Goal: Task Accomplishment & Management: Complete application form

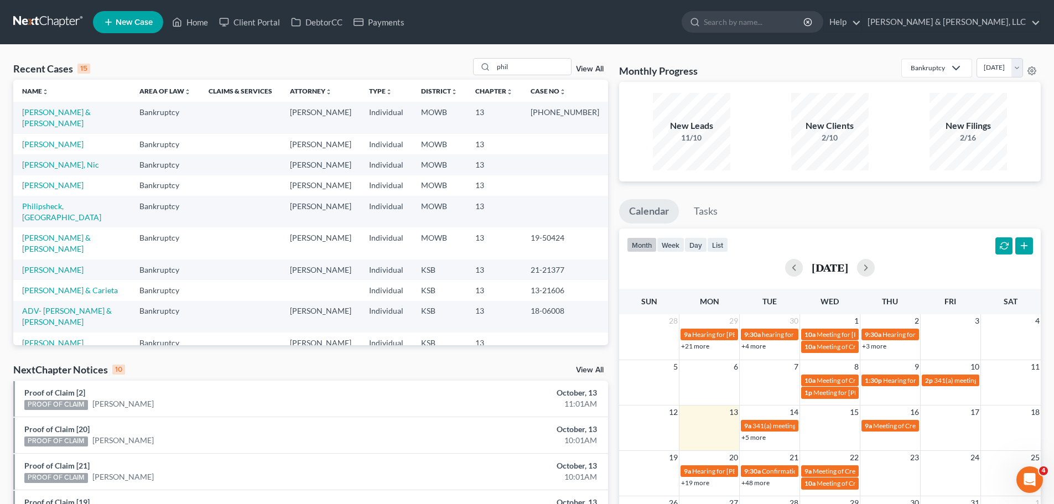
click at [109, 27] on icon at bounding box center [108, 21] width 10 height 13
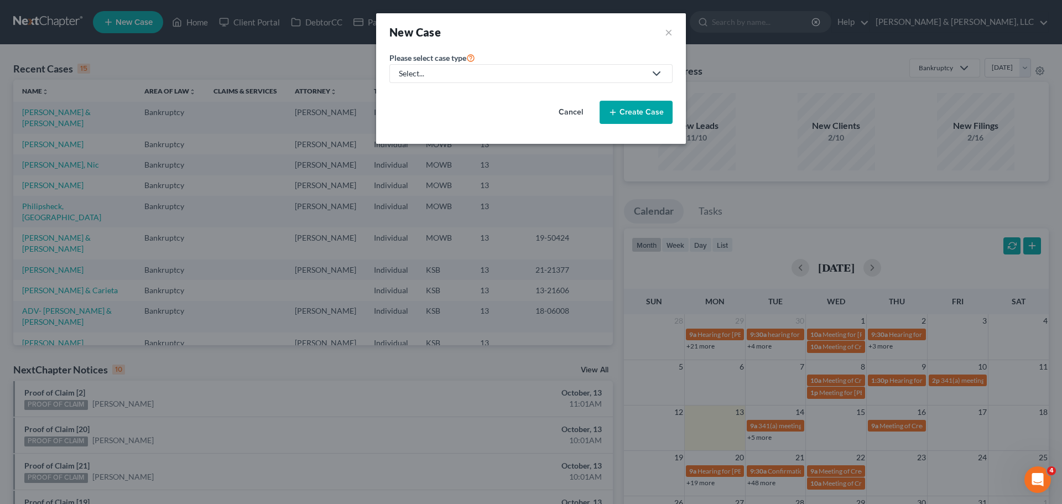
click at [544, 79] on link "Select..." at bounding box center [530, 73] width 283 height 19
click at [484, 97] on div "Bankruptcy" at bounding box center [452, 95] width 105 height 11
select select "46"
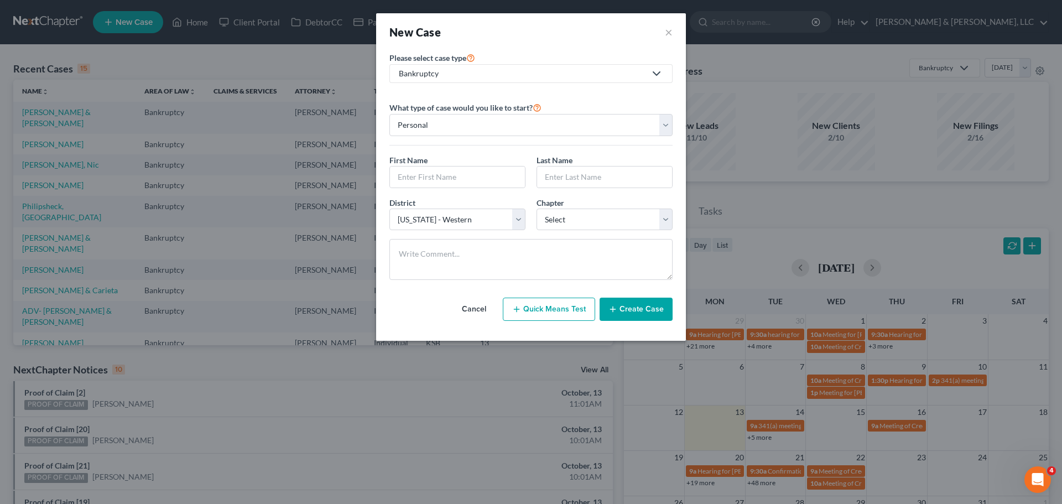
click at [436, 188] on div "First Name * Last Name *" at bounding box center [531, 175] width 294 height 43
click at [436, 183] on input "text" at bounding box center [457, 176] width 135 height 21
type input "[PERSON_NAME]"
select select "0"
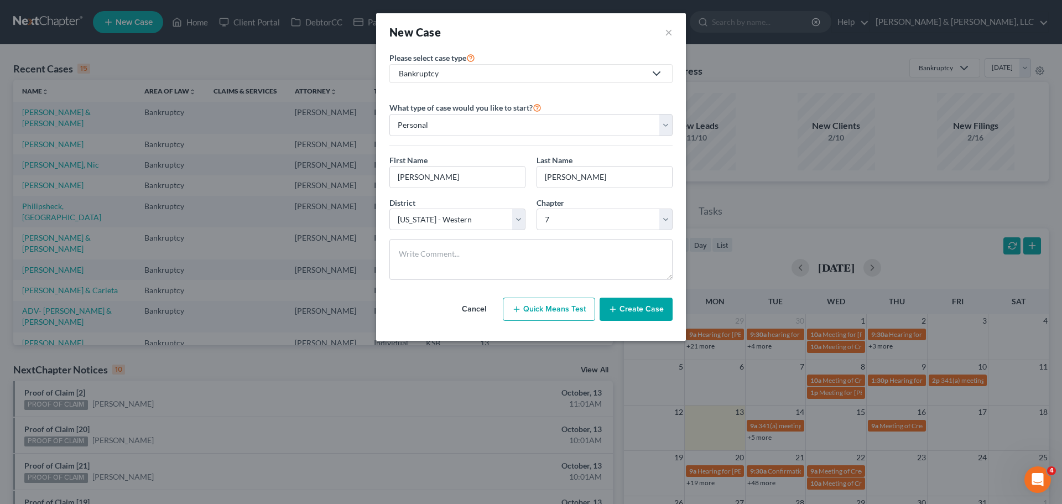
click at [639, 300] on button "Create Case" at bounding box center [636, 309] width 73 height 23
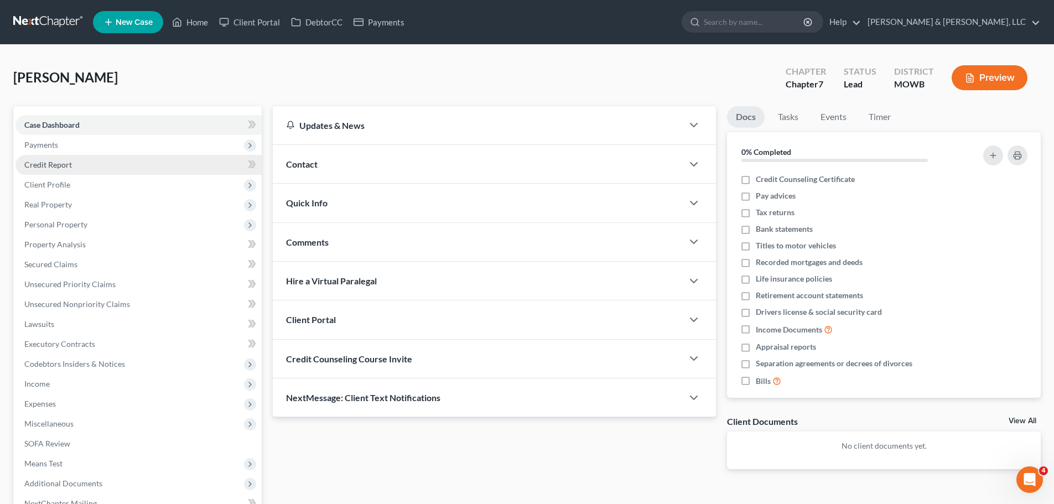
click at [88, 162] on link "Credit Report" at bounding box center [138, 165] width 246 height 20
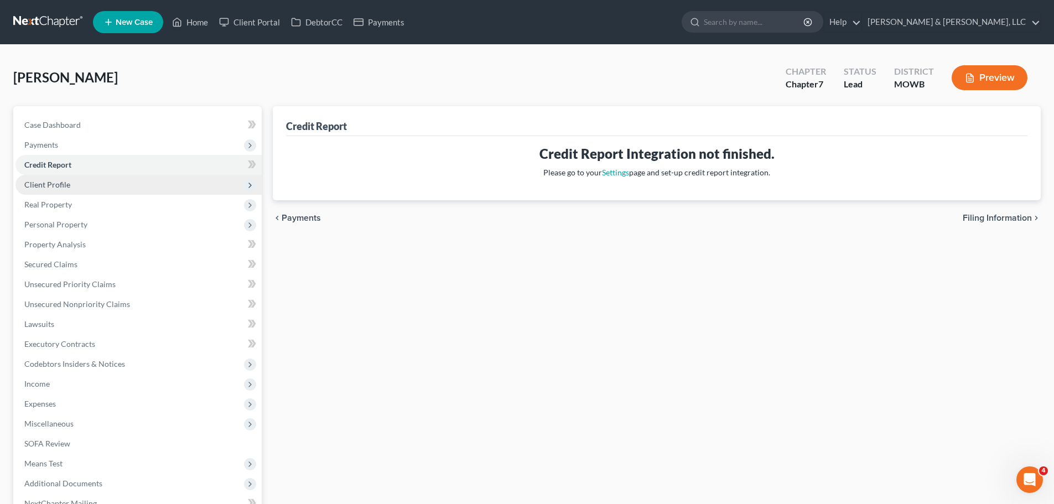
click at [78, 183] on span "Client Profile" at bounding box center [138, 185] width 246 height 20
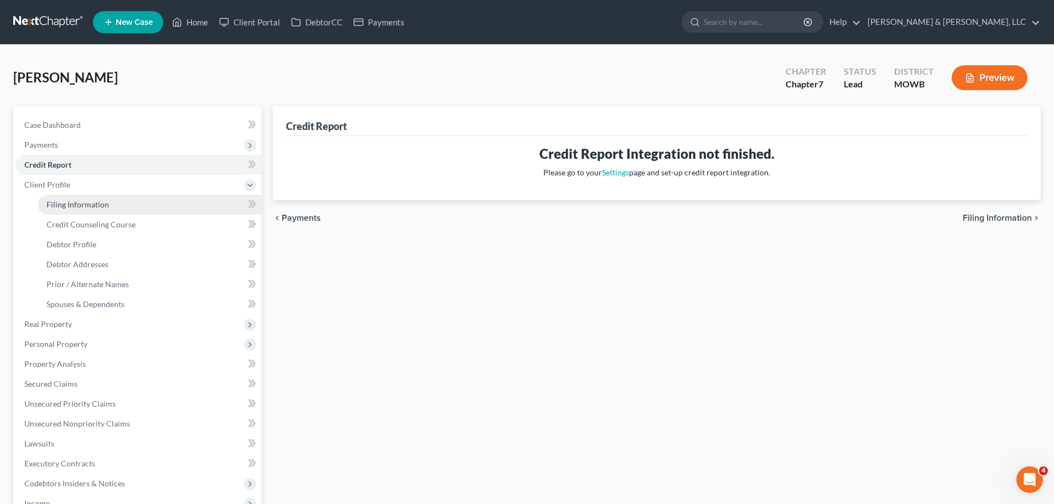
click at [84, 200] on span "Filing Information" at bounding box center [77, 204] width 62 height 9
select select "1"
select select "0"
select select "46"
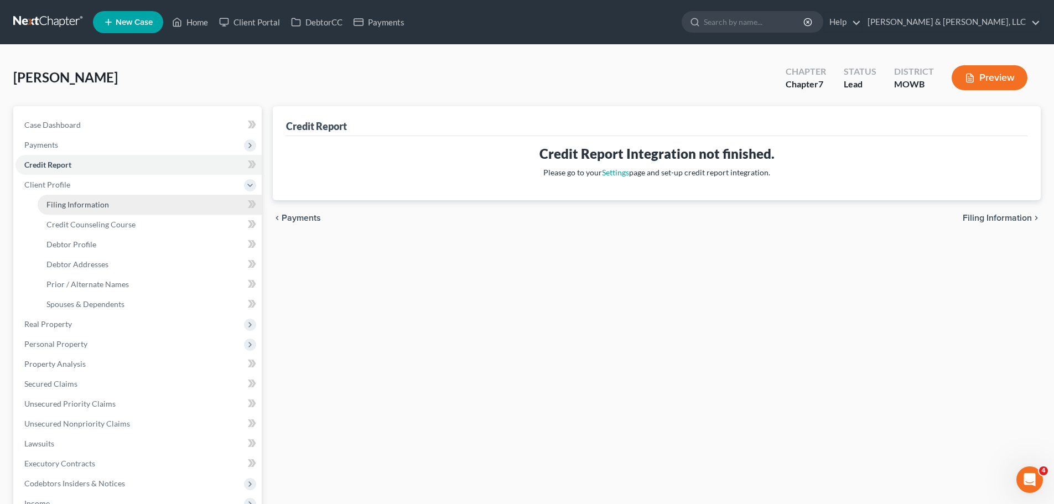
select select "26"
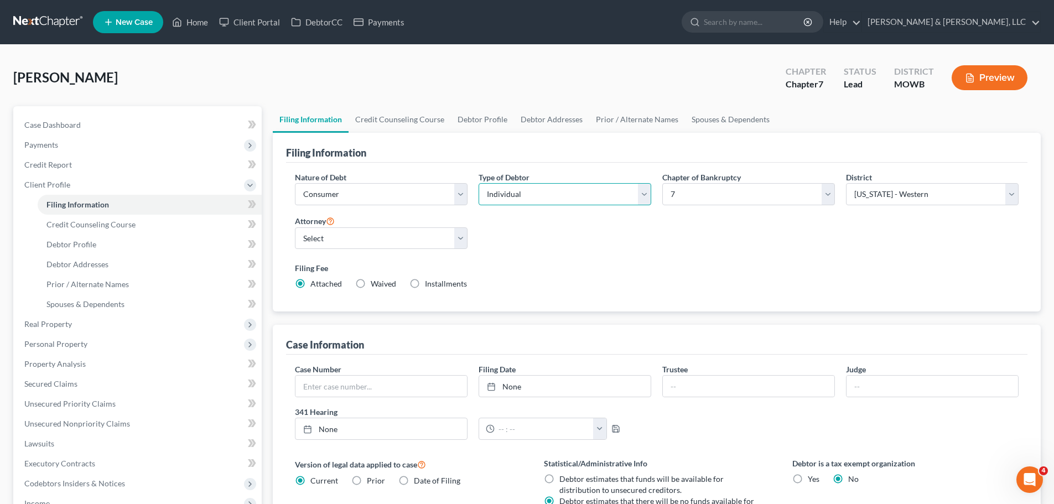
drag, startPoint x: 510, startPoint y: 195, endPoint x: 514, endPoint y: 201, distance: 7.2
click at [510, 195] on select "Select Individual Joint" at bounding box center [564, 194] width 173 height 22
select select "1"
click at [478, 183] on select "Select Individual Joint" at bounding box center [564, 194] width 173 height 22
click at [502, 118] on link "Debtor Profile" at bounding box center [482, 119] width 63 height 27
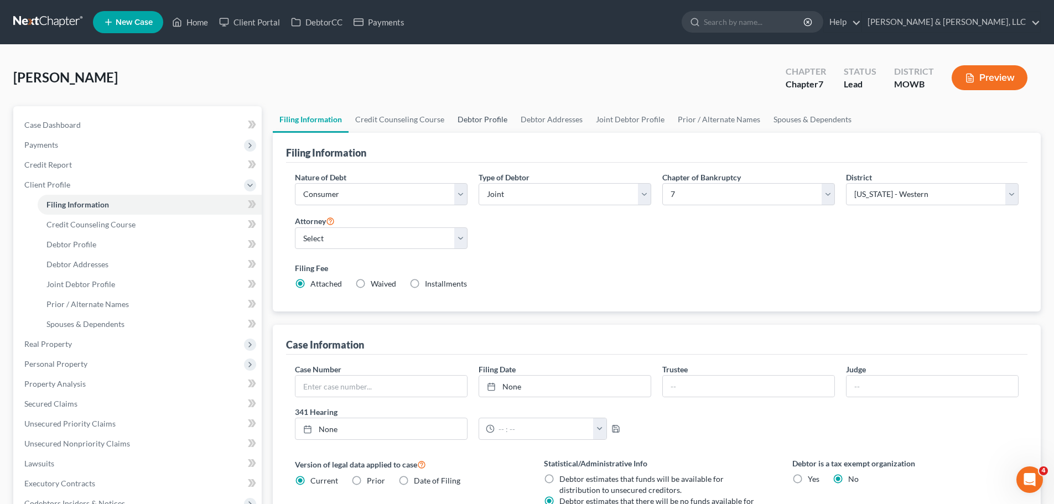
select select "1"
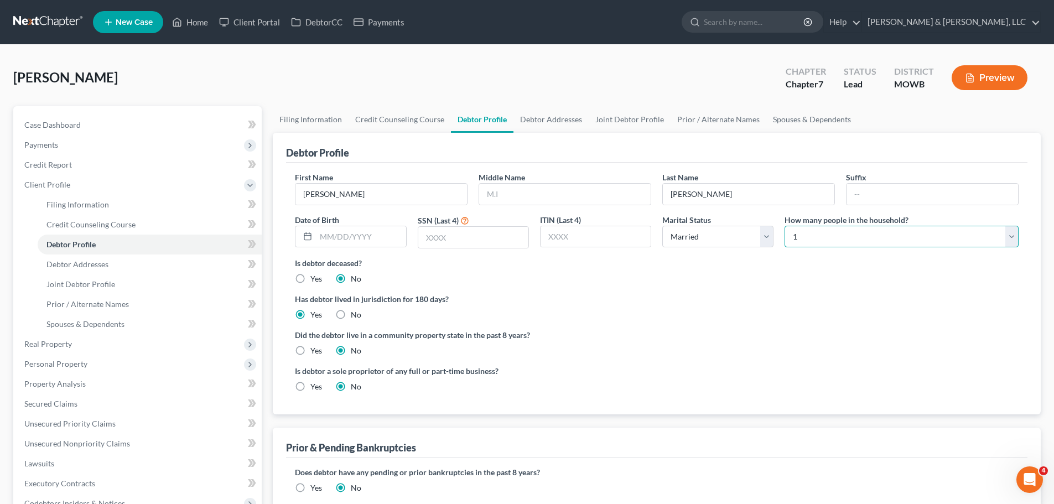
click at [823, 241] on select "Select 1 2 3 4 5 6 7 8 9 10 11 12 13 14 15 16 17 18 19 20" at bounding box center [901, 237] width 234 height 22
select select "2"
click at [784, 226] on select "Select 1 2 3 4 5 6 7 8 9 10 11 12 13 14 15 16 17 18 19 20" at bounding box center [901, 237] width 234 height 22
click at [630, 120] on link "Joint Debtor Profile" at bounding box center [629, 119] width 82 height 27
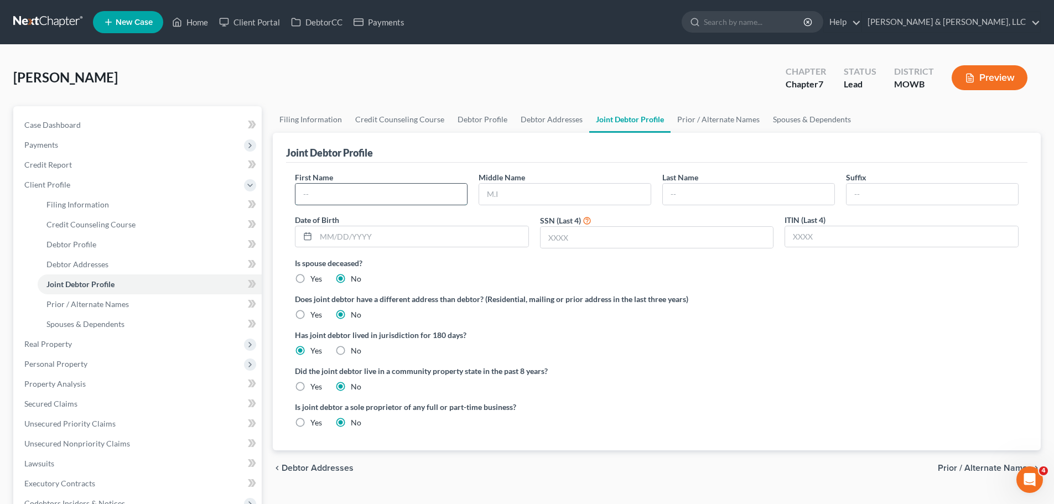
click at [457, 193] on input "text" at bounding box center [380, 194] width 171 height 21
type input "[PERSON_NAME]"
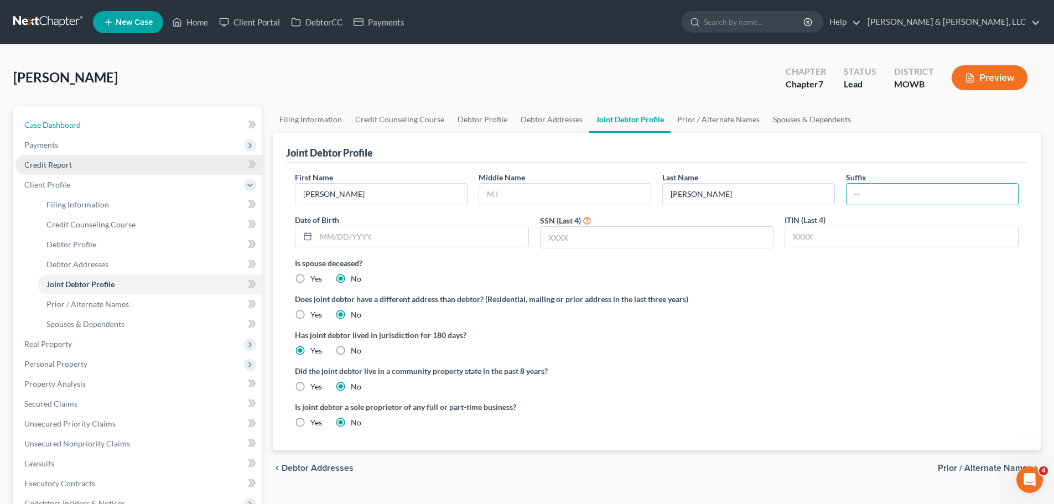
drag, startPoint x: 64, startPoint y: 130, endPoint x: 163, endPoint y: 159, distance: 102.6
click at [64, 130] on link "Case Dashboard" at bounding box center [138, 125] width 246 height 20
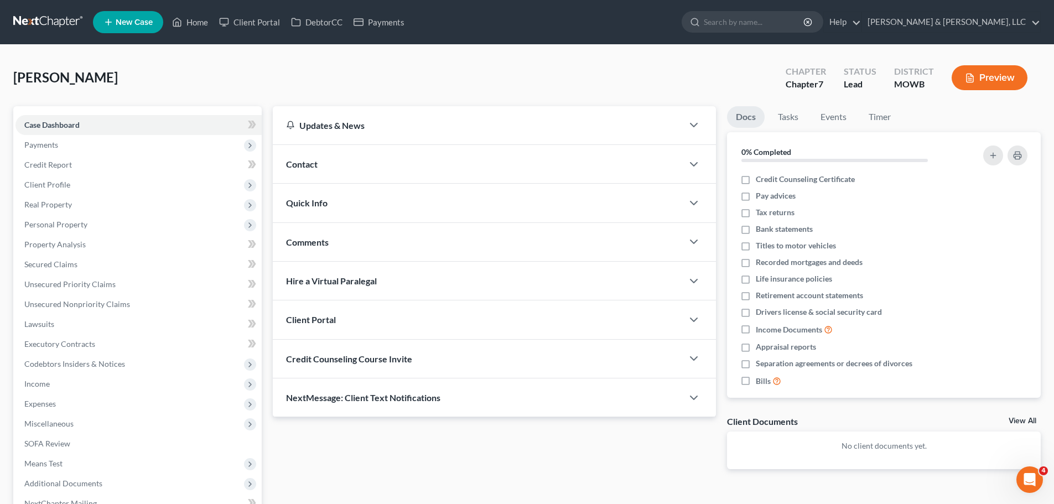
click at [357, 167] on div "Contact" at bounding box center [478, 164] width 410 height 38
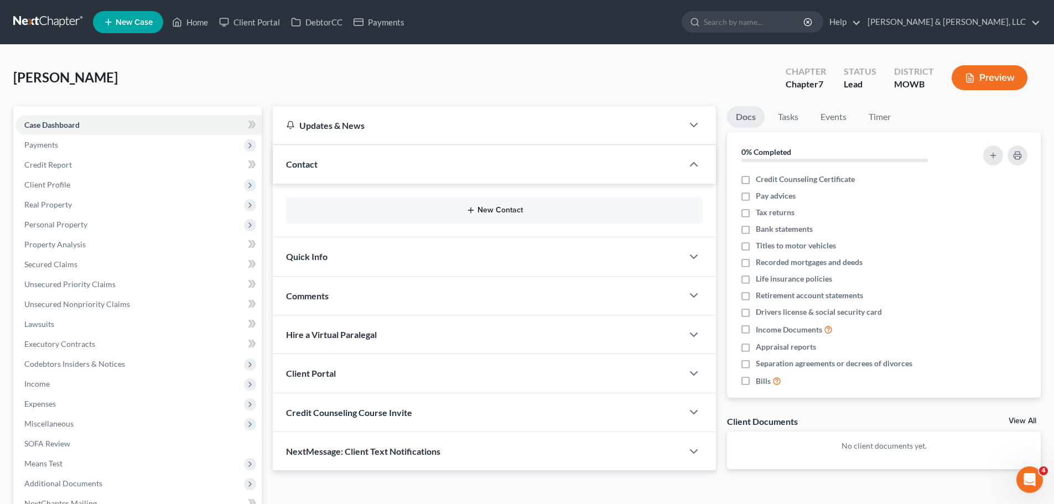
click at [496, 209] on button "New Contact" at bounding box center [494, 210] width 399 height 9
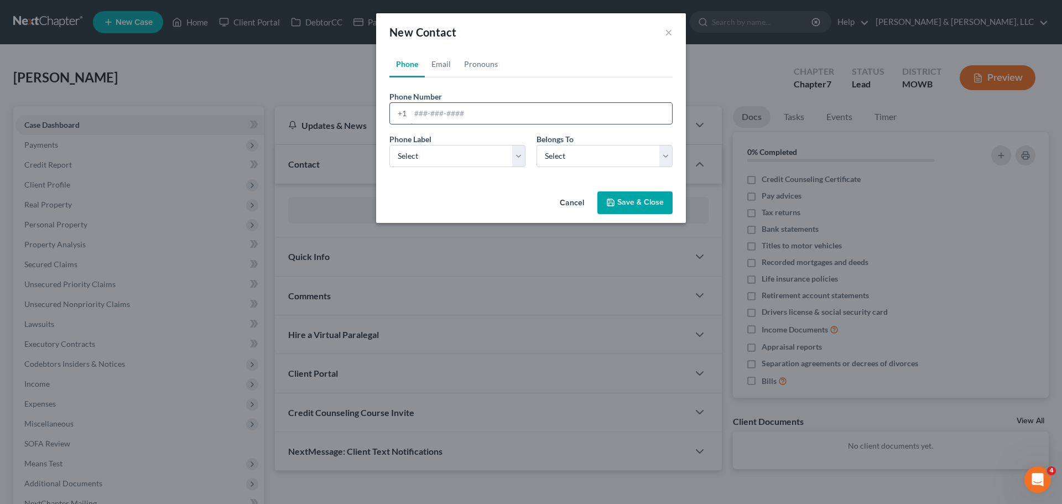
click at [530, 116] on input "tel" at bounding box center [541, 113] width 262 height 21
type input "[PHONE_NUMBER]"
click at [502, 149] on select "Select Mobile Home Work Other" at bounding box center [457, 156] width 136 height 22
select select "0"
click at [389, 145] on select "Select Mobile Home Work Other" at bounding box center [457, 156] width 136 height 22
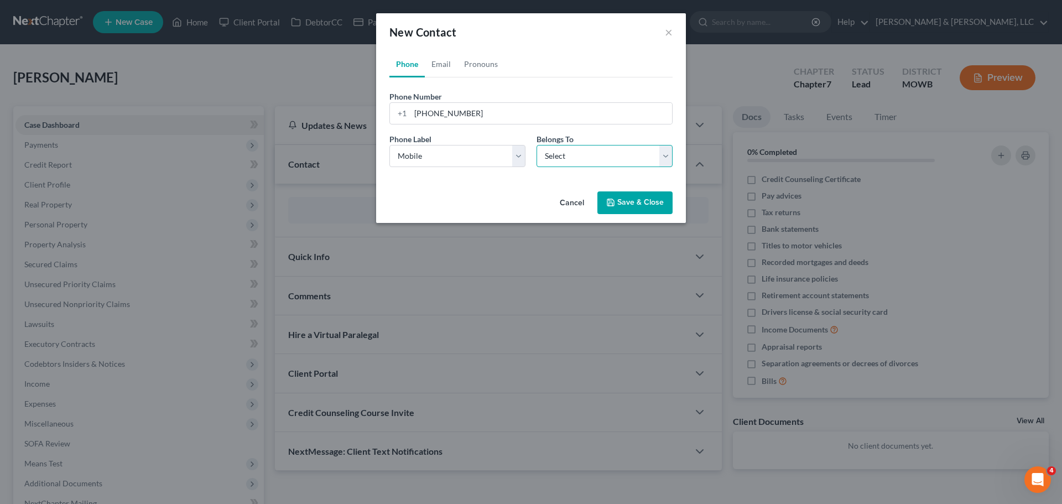
click at [583, 154] on select "Select Client Spouse Other" at bounding box center [604, 156] width 136 height 22
select select "1"
click at [536, 145] on select "Select Client Spouse Other" at bounding box center [604, 156] width 136 height 22
click at [441, 57] on link "Email" at bounding box center [441, 64] width 33 height 27
click at [494, 116] on input "email" at bounding box center [541, 113] width 262 height 21
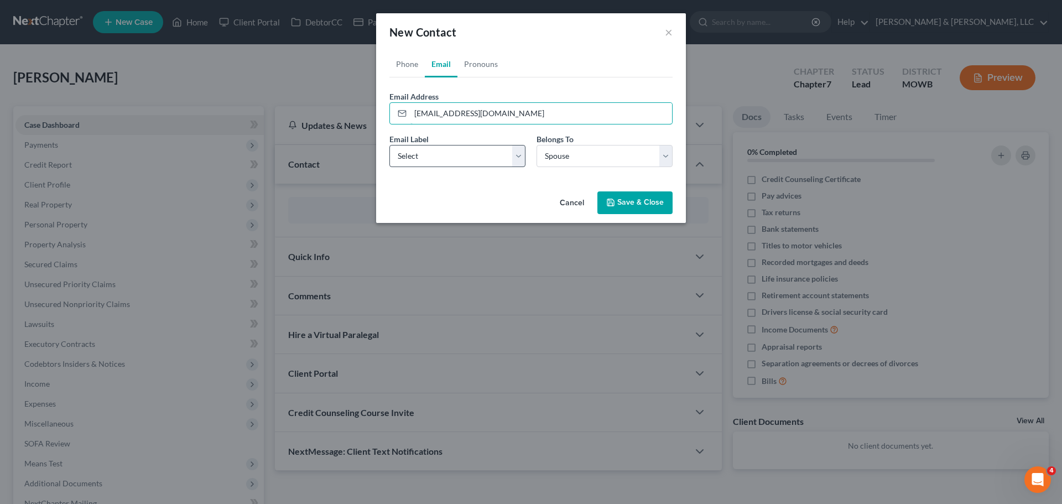
type input "[EMAIL_ADDRESS][DOMAIN_NAME]"
click at [476, 151] on select "Select Home Work Other" at bounding box center [457, 156] width 136 height 22
select select "0"
click at [389, 145] on select "Select Home Work Other" at bounding box center [457, 156] width 136 height 22
click at [619, 202] on button "Save & Close" at bounding box center [634, 202] width 75 height 23
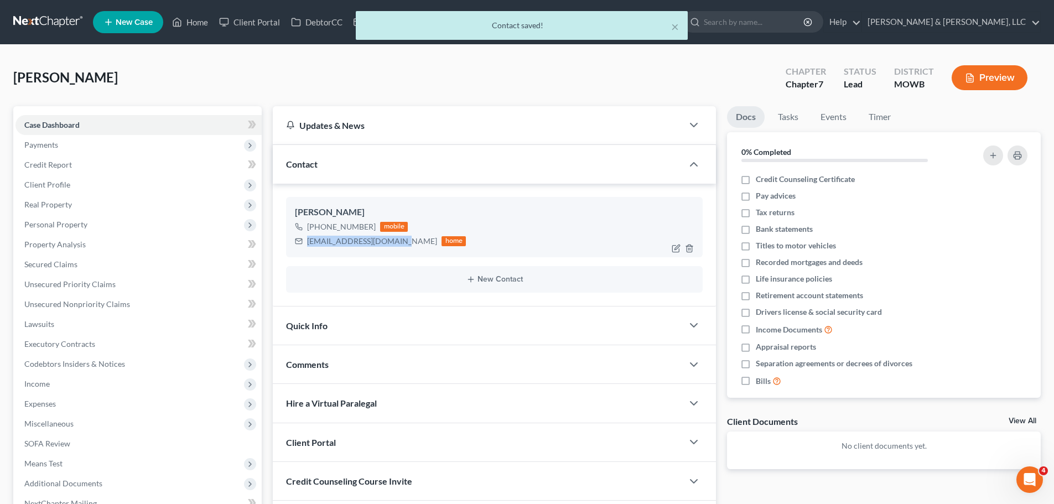
drag, startPoint x: 306, startPoint y: 243, endPoint x: 390, endPoint y: 240, distance: 83.6
click at [390, 240] on div "[EMAIL_ADDRESS][DOMAIN_NAME] home" at bounding box center [380, 241] width 171 height 14
copy div "[EMAIL_ADDRESS][DOMAIN_NAME]"
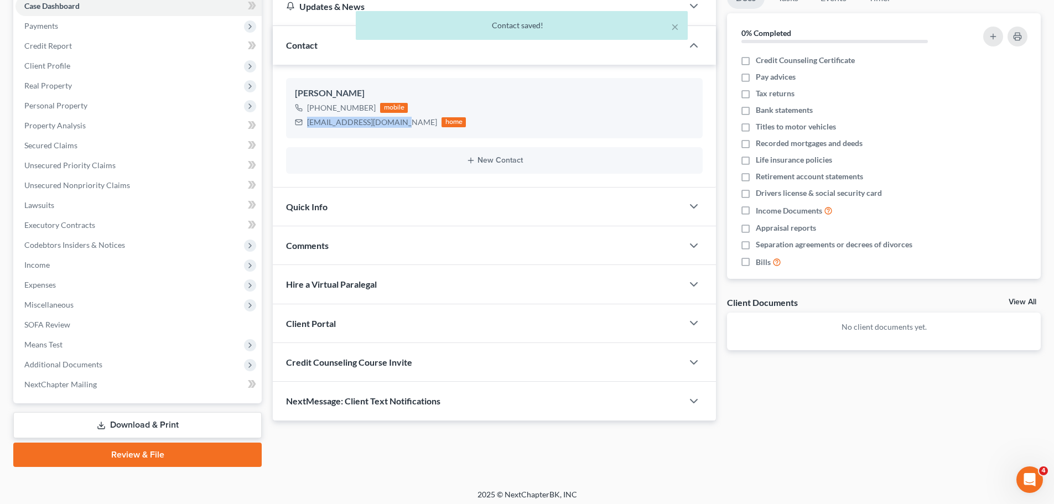
scroll to position [124, 0]
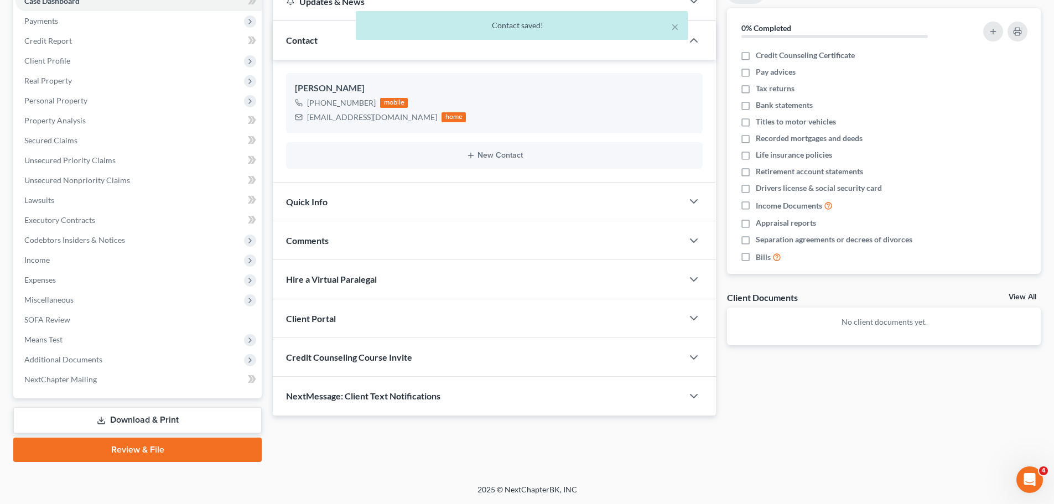
click at [333, 203] on div "Quick Info" at bounding box center [478, 202] width 410 height 38
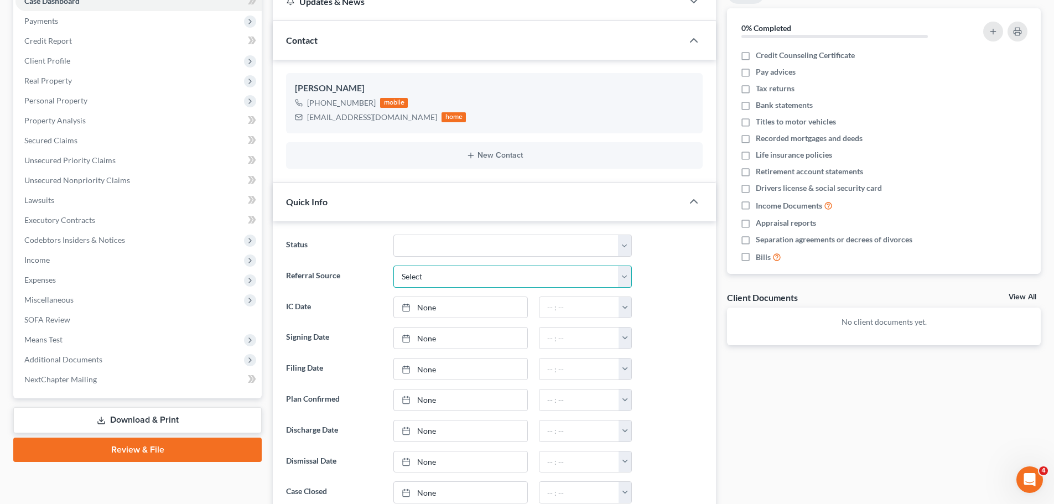
click at [419, 280] on select "Select Word Of Mouth Previous Clients Direct Mail Website Google Search Modern …" at bounding box center [512, 276] width 238 height 22
select select "2"
click at [393, 265] on select "Select Word Of Mouth Previous Clients Direct Mail Website Google Search Modern …" at bounding box center [512, 276] width 238 height 22
type input "[DATE]"
click at [431, 317] on link "None" at bounding box center [460, 307] width 133 height 21
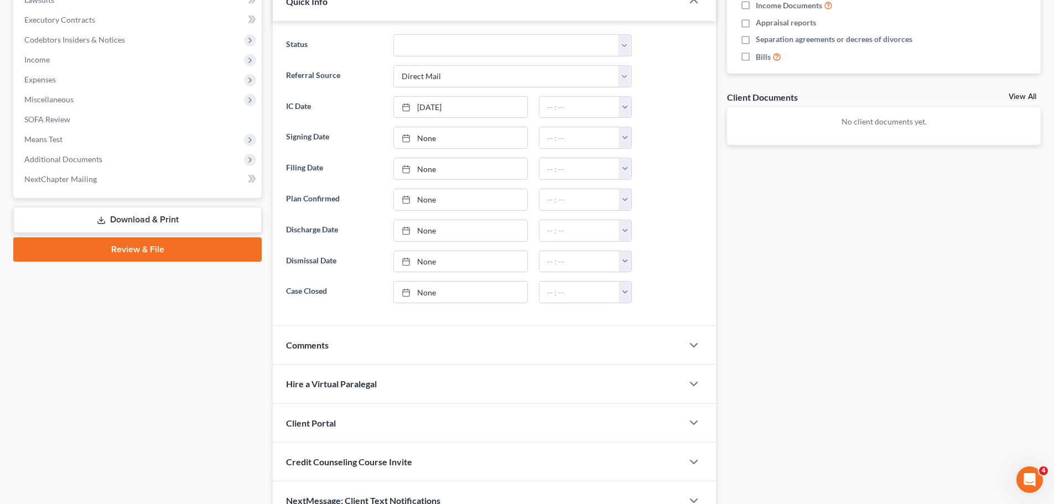
scroll to position [383, 0]
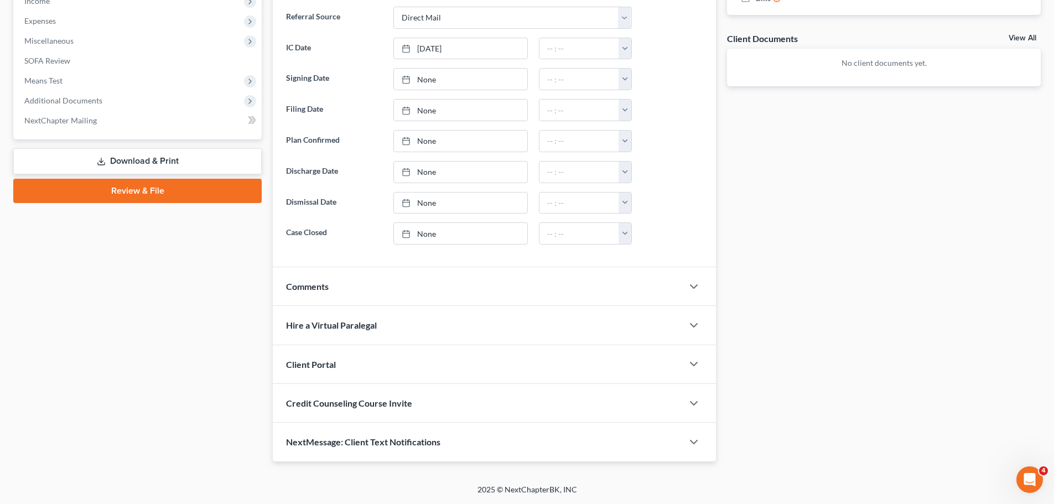
click at [355, 360] on div "Client Portal" at bounding box center [478, 364] width 410 height 38
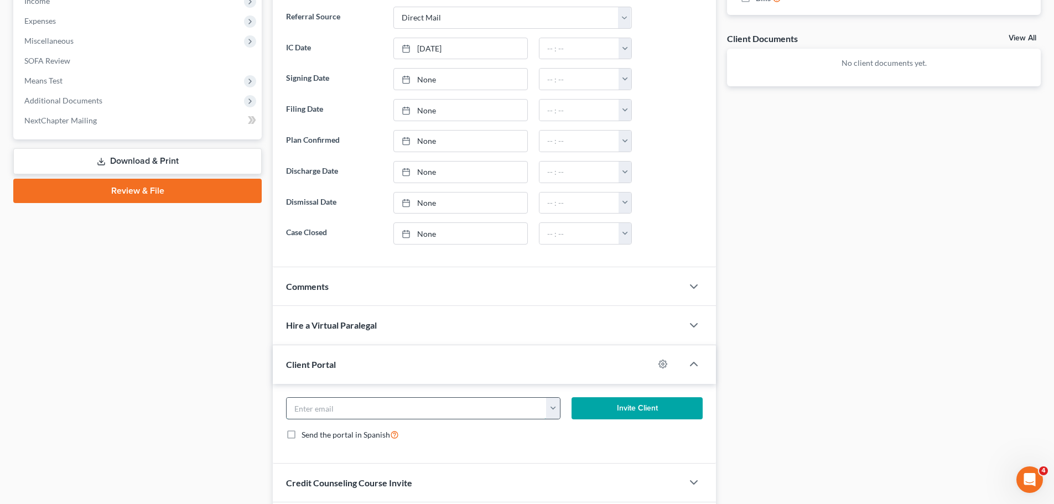
click at [385, 406] on input "email" at bounding box center [416, 408] width 260 height 21
paste input "[EMAIL_ADDRESS][DOMAIN_NAME]"
type input "[EMAIL_ADDRESS][DOMAIN_NAME]"
click at [629, 408] on button "Invite Client" at bounding box center [637, 408] width 132 height 22
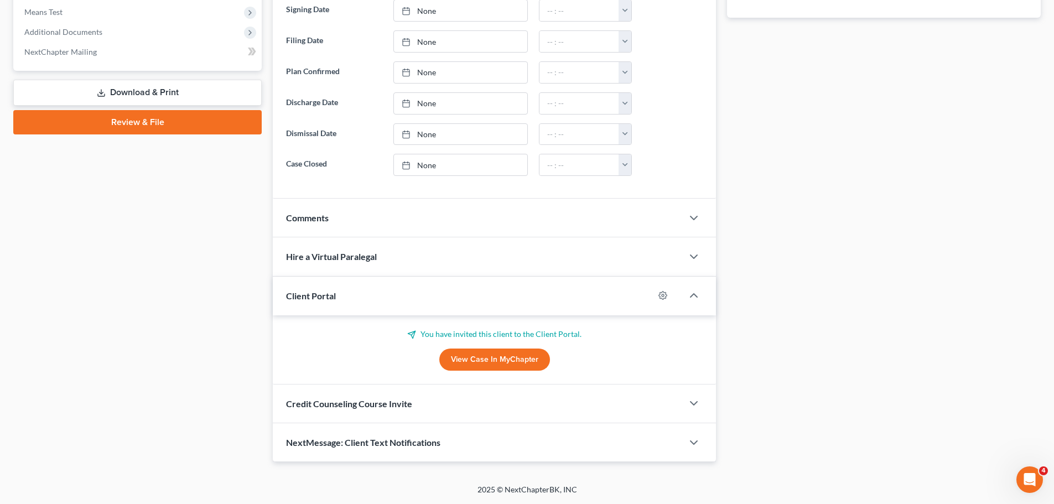
click at [386, 405] on span "Credit Counseling Course Invite" at bounding box center [349, 403] width 126 height 11
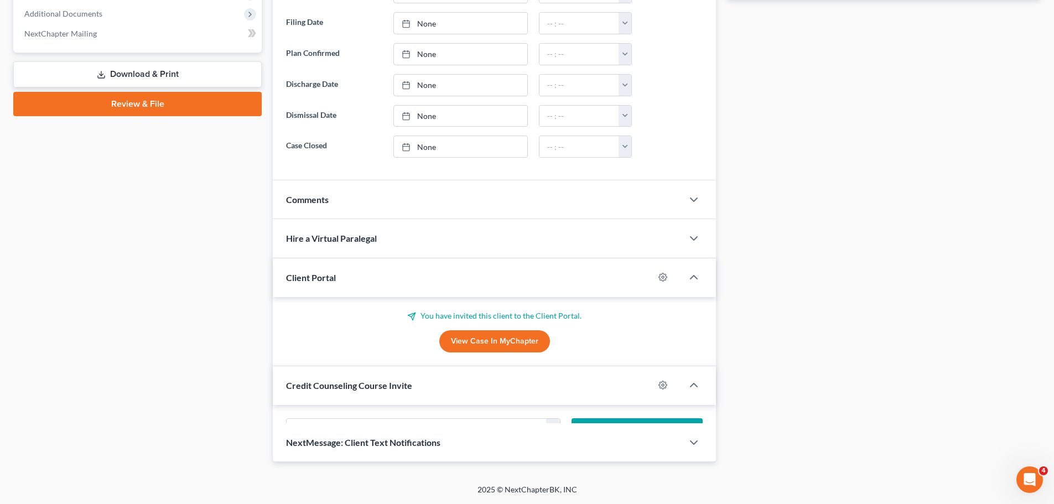
scroll to position [498, 0]
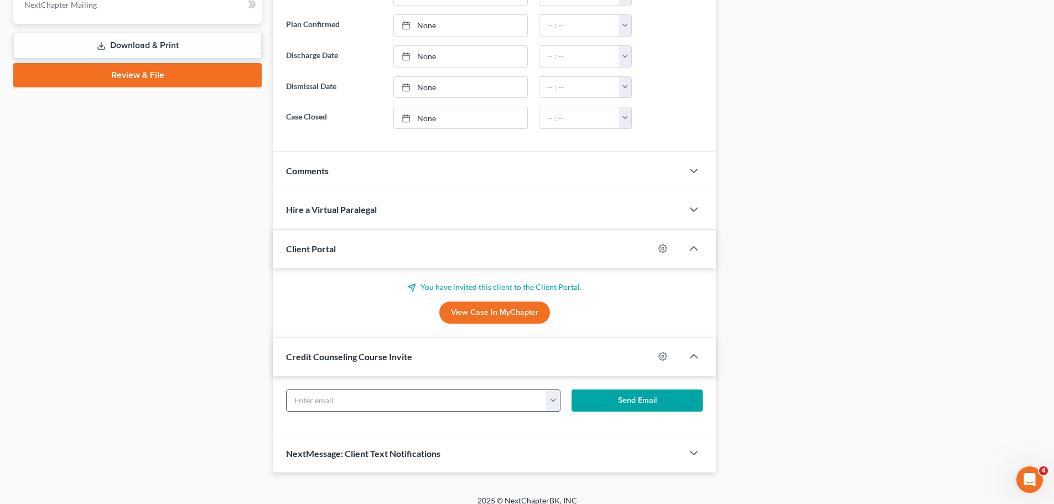
paste input "[EMAIL_ADDRESS][DOMAIN_NAME]"
type input "[EMAIL_ADDRESS][DOMAIN_NAME]"
click at [638, 403] on button "Send Email" at bounding box center [637, 400] width 132 height 22
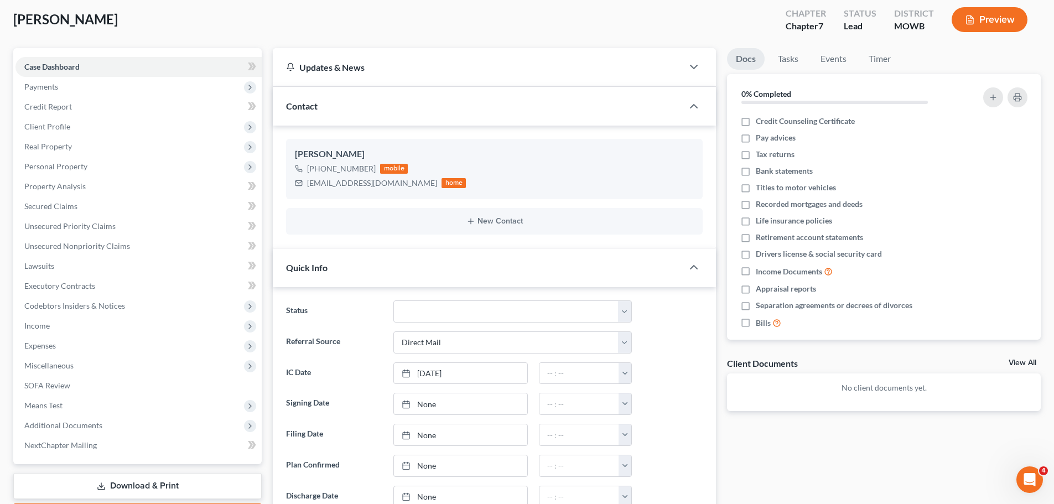
scroll to position [0, 0]
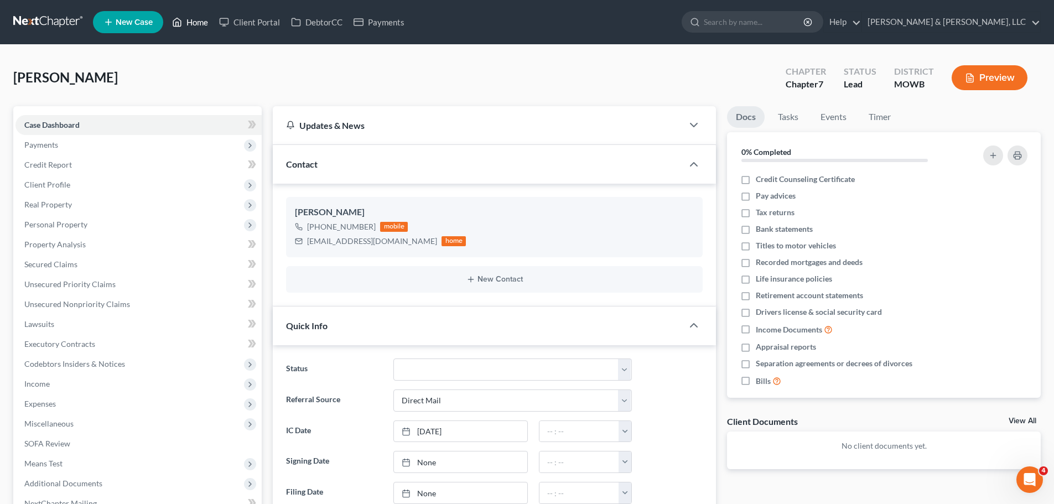
click at [191, 24] on link "Home" at bounding box center [189, 22] width 47 height 20
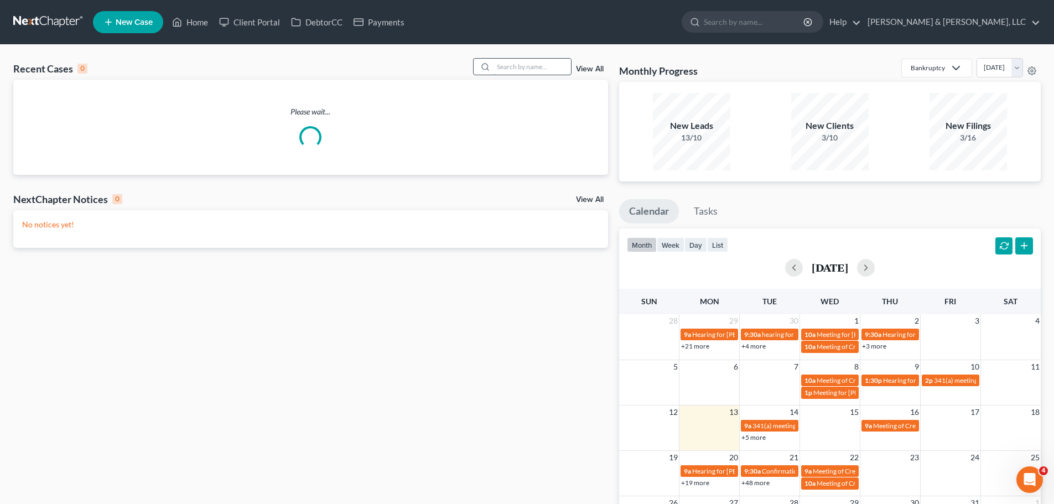
click at [538, 72] on input "search" at bounding box center [531, 67] width 77 height 16
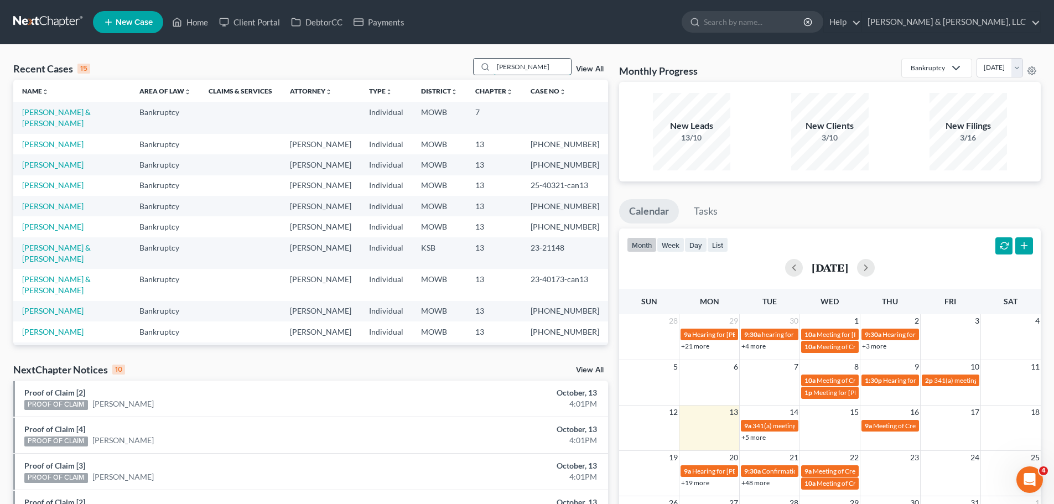
type input "[PERSON_NAME]"
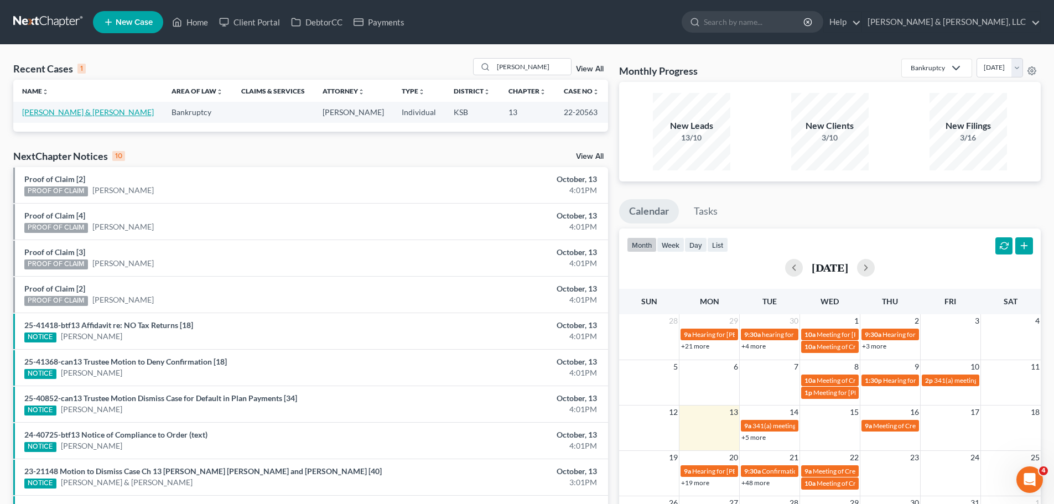
click at [76, 115] on link "[PERSON_NAME] & [PERSON_NAME]" at bounding box center [88, 111] width 132 height 9
select select "4"
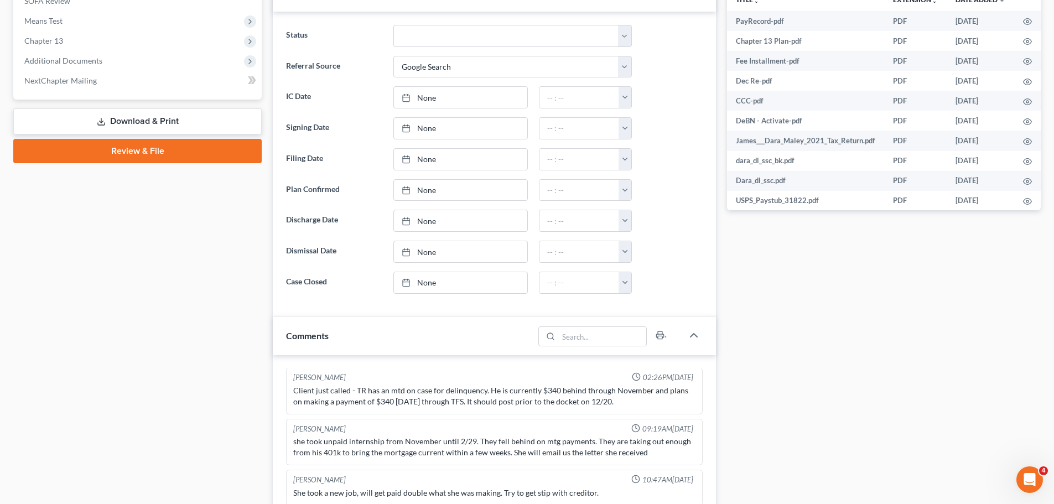
scroll to position [277, 0]
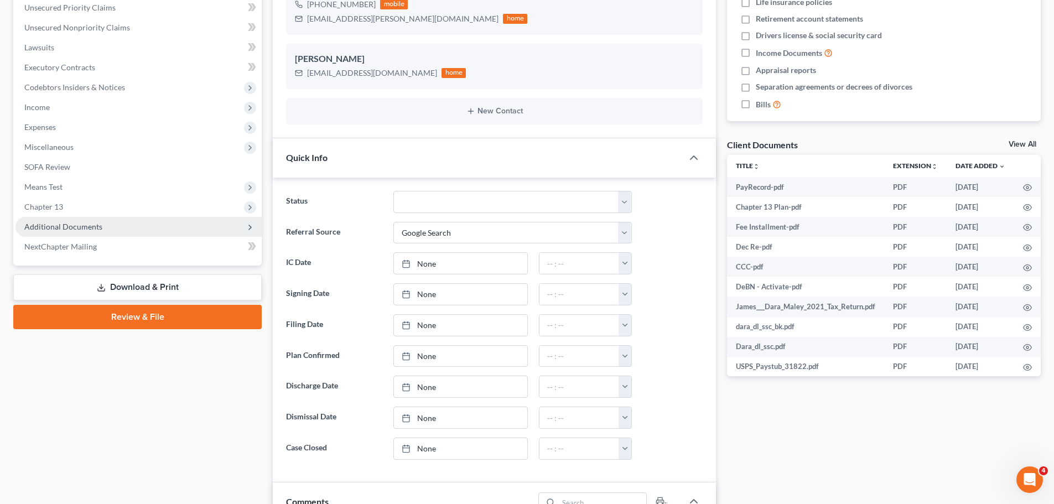
click at [69, 222] on span "Additional Documents" at bounding box center [63, 226] width 78 height 9
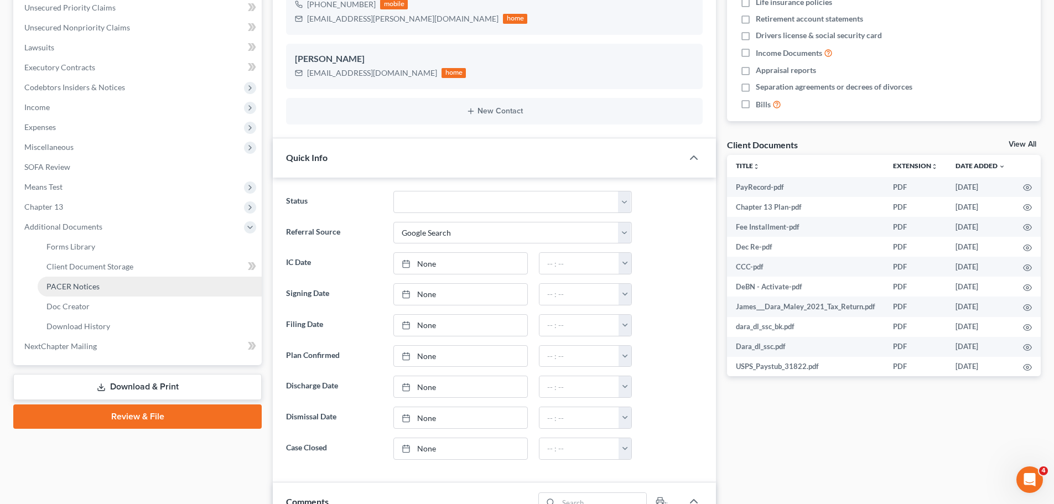
click at [101, 288] on link "PACER Notices" at bounding box center [150, 287] width 224 height 20
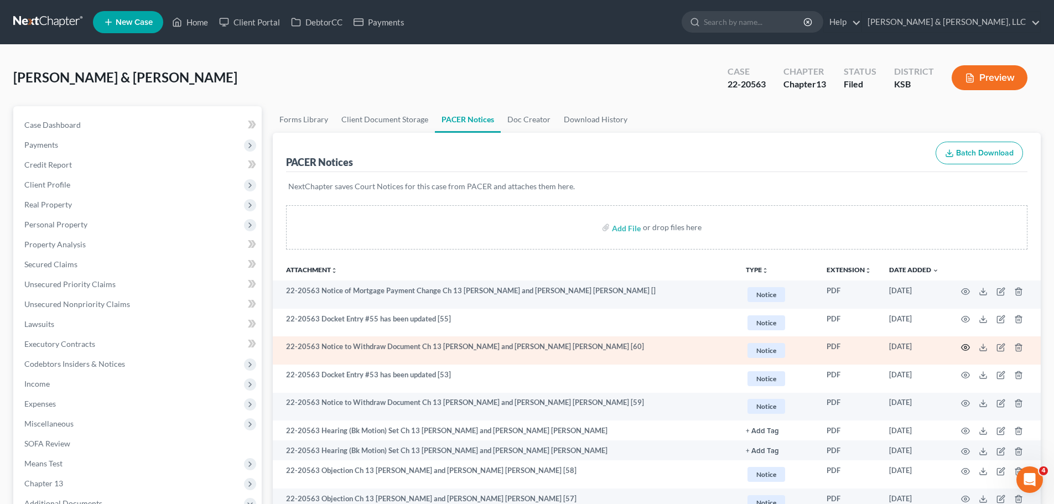
click at [961, 346] on icon "button" at bounding box center [965, 347] width 9 height 9
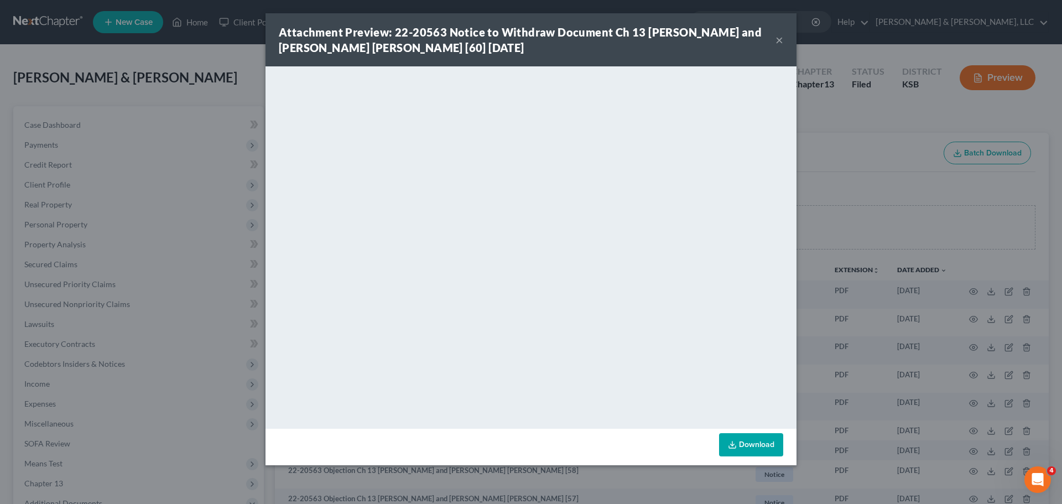
click at [779, 38] on button "×" at bounding box center [779, 39] width 8 height 13
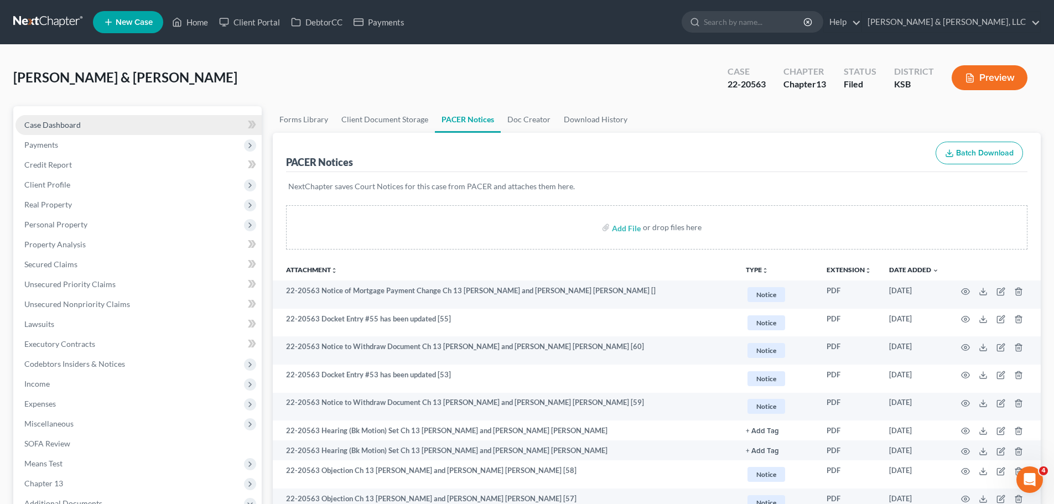
click at [133, 121] on link "Case Dashboard" at bounding box center [138, 125] width 246 height 20
select select "4"
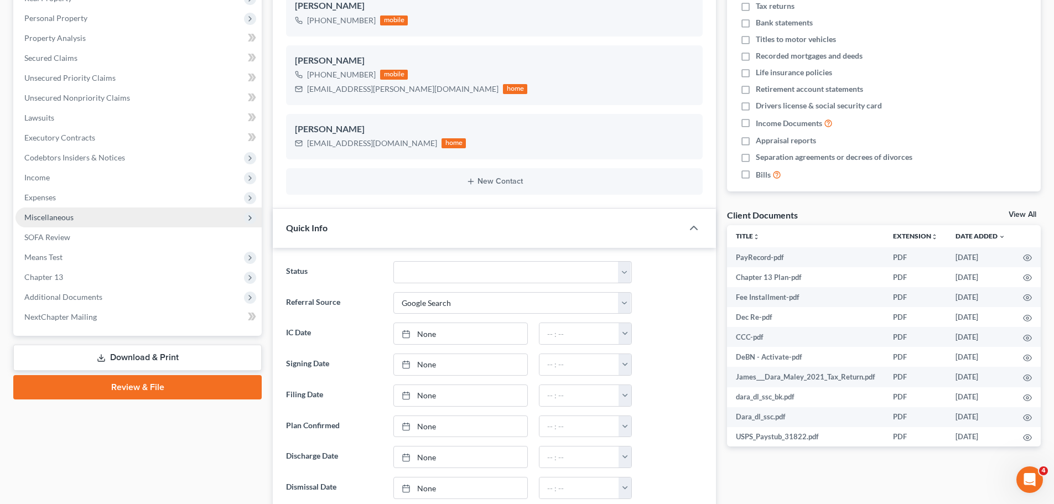
scroll to position [221, 0]
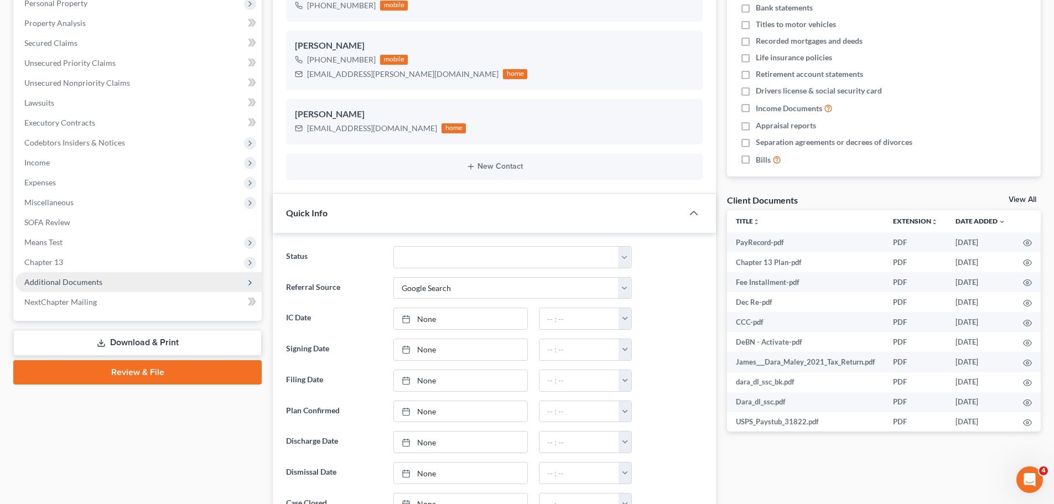
click at [100, 283] on span "Additional Documents" at bounding box center [63, 281] width 78 height 9
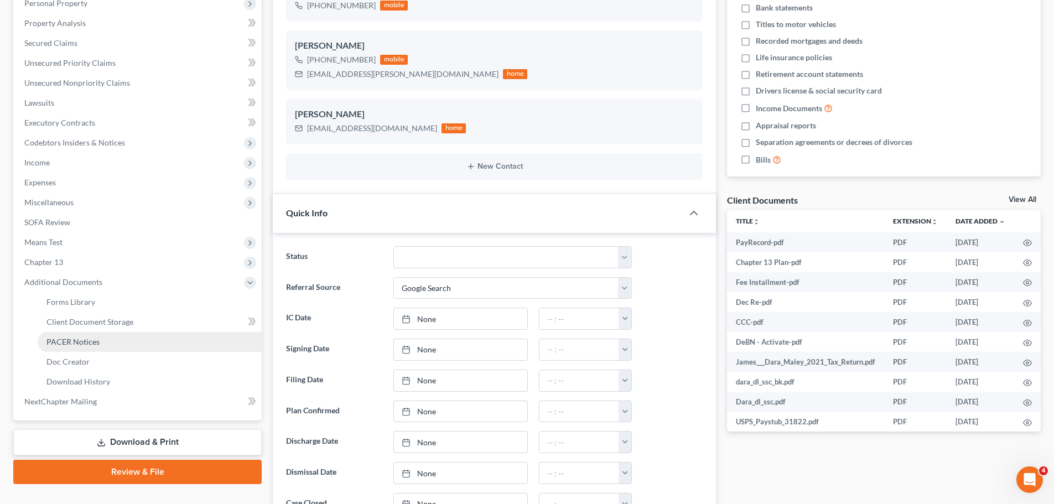
click at [113, 340] on link "PACER Notices" at bounding box center [150, 342] width 224 height 20
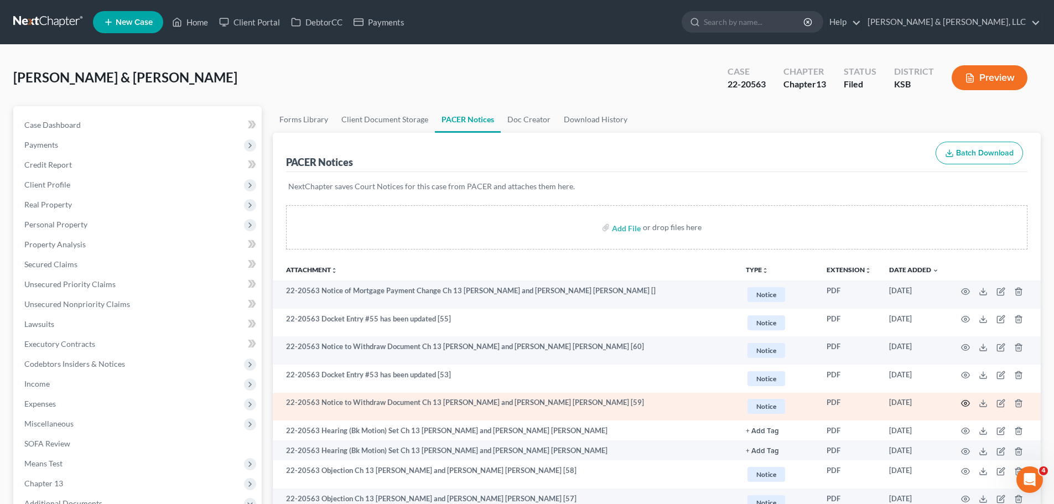
click at [963, 403] on icon "button" at bounding box center [965, 403] width 9 height 9
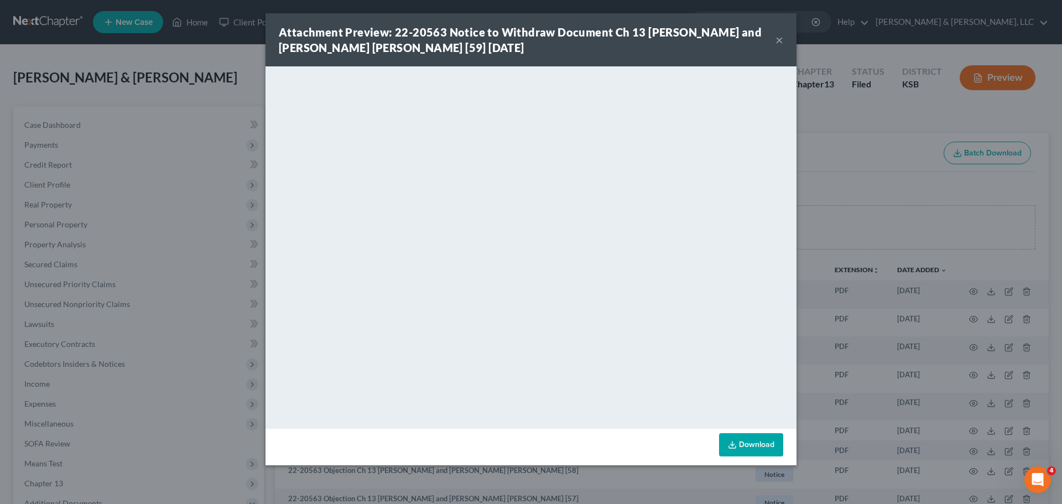
click at [780, 41] on button "×" at bounding box center [779, 39] width 8 height 13
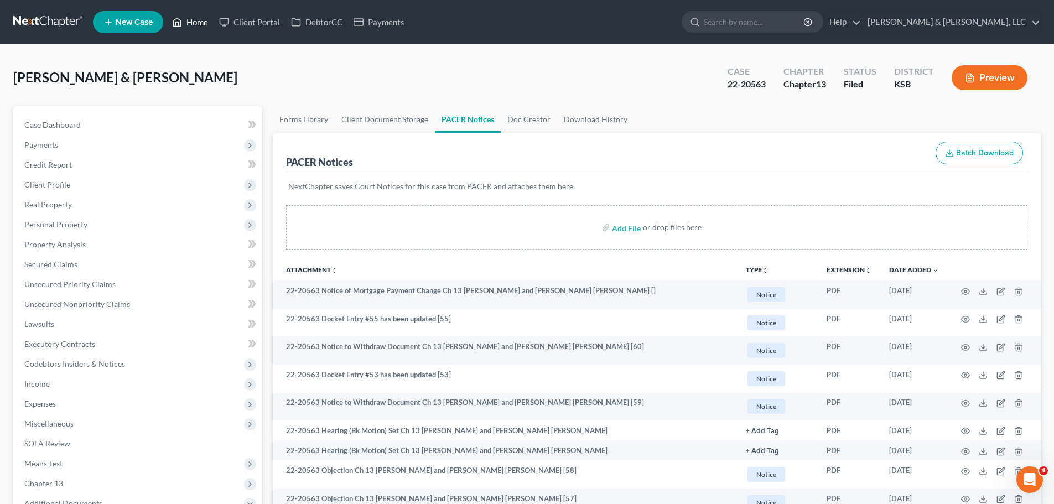
drag, startPoint x: 201, startPoint y: 22, endPoint x: 570, endPoint y: 95, distance: 376.6
click at [201, 22] on link "Home" at bounding box center [189, 22] width 47 height 20
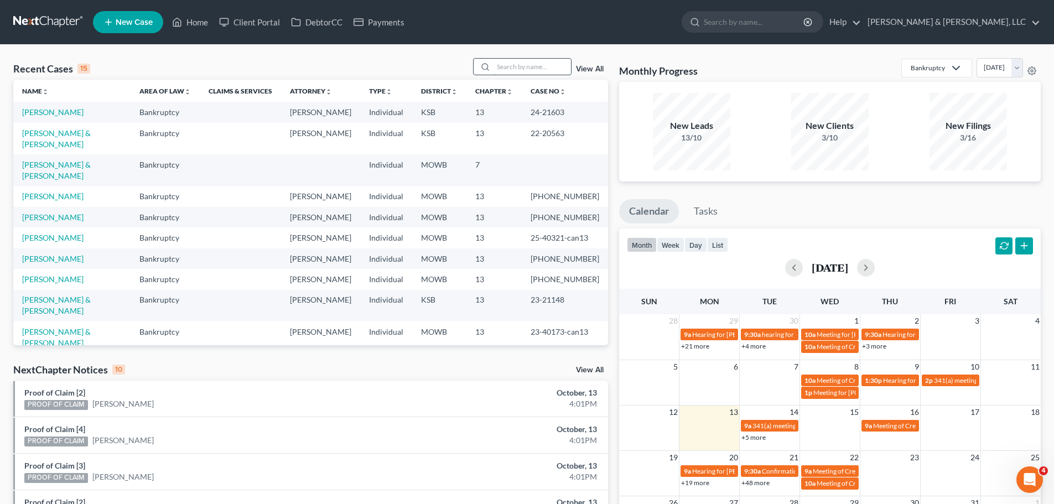
click at [523, 64] on input "search" at bounding box center [531, 67] width 77 height 16
type input "[PERSON_NAME]"
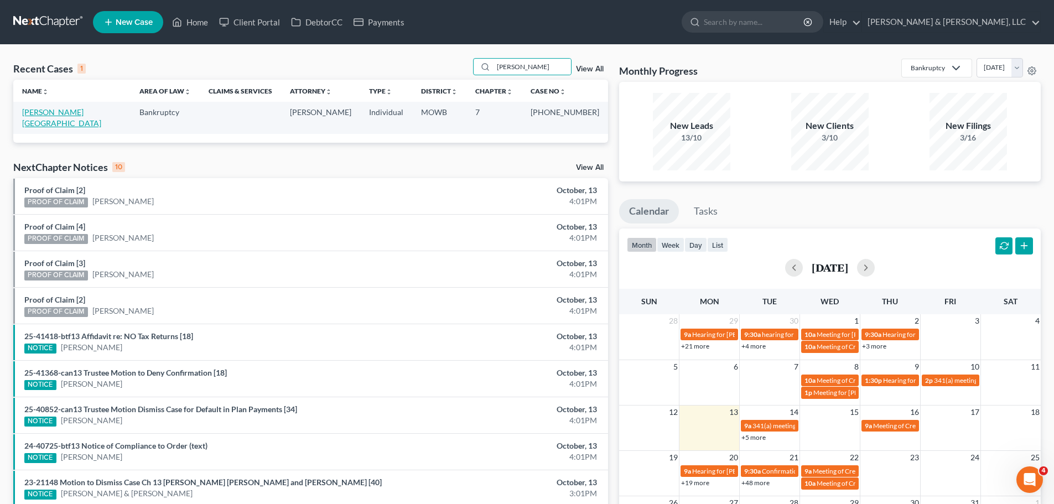
click at [47, 114] on link "[PERSON_NAME][GEOGRAPHIC_DATA]" at bounding box center [61, 117] width 79 height 20
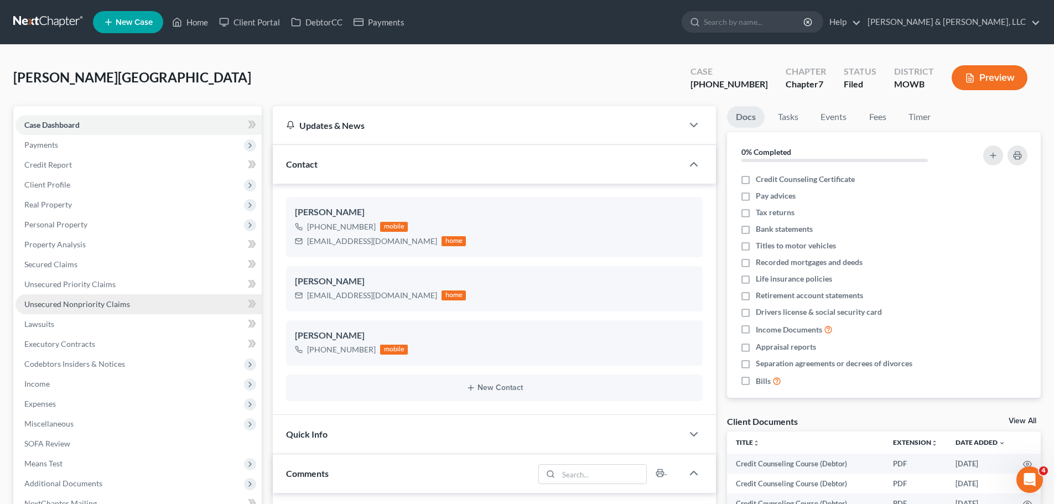
scroll to position [445, 0]
click at [125, 305] on span "Unsecured Nonpriority Claims" at bounding box center [77, 303] width 106 height 9
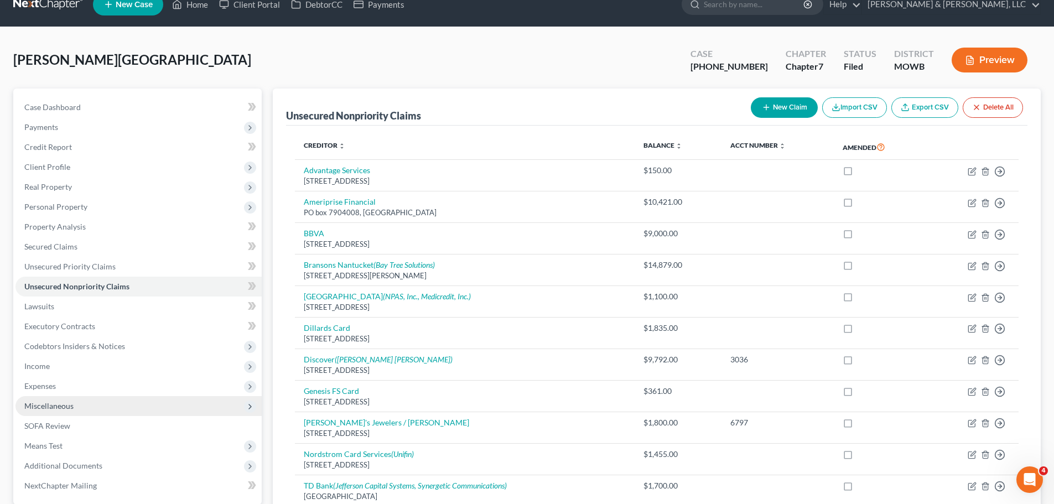
scroll to position [221, 0]
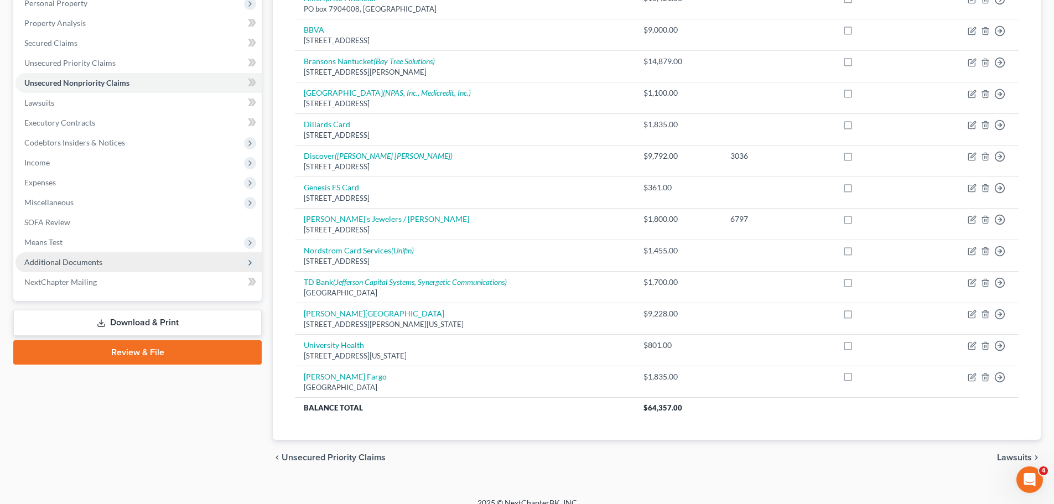
click at [90, 270] on span "Additional Documents" at bounding box center [138, 262] width 246 height 20
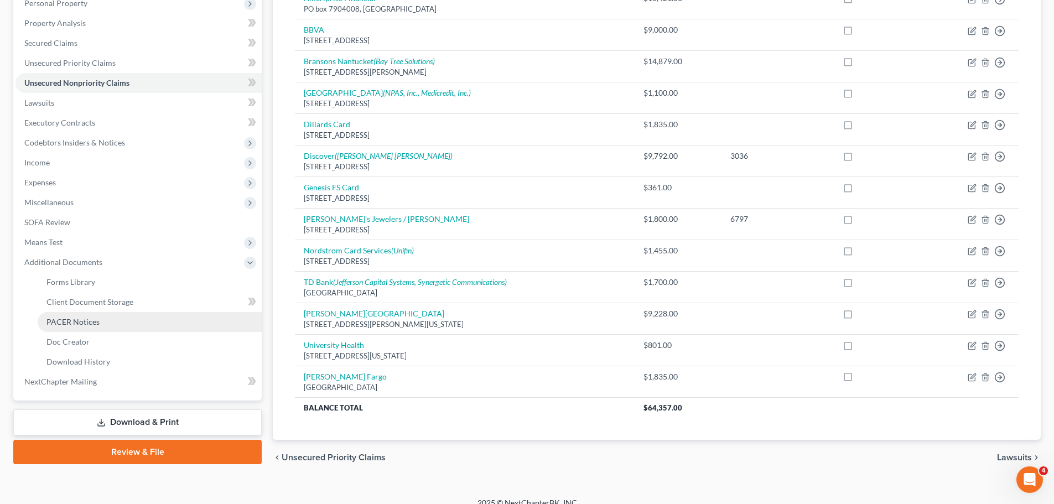
click at [92, 321] on span "PACER Notices" at bounding box center [72, 321] width 53 height 9
